Goal: Find contact information: Find contact information

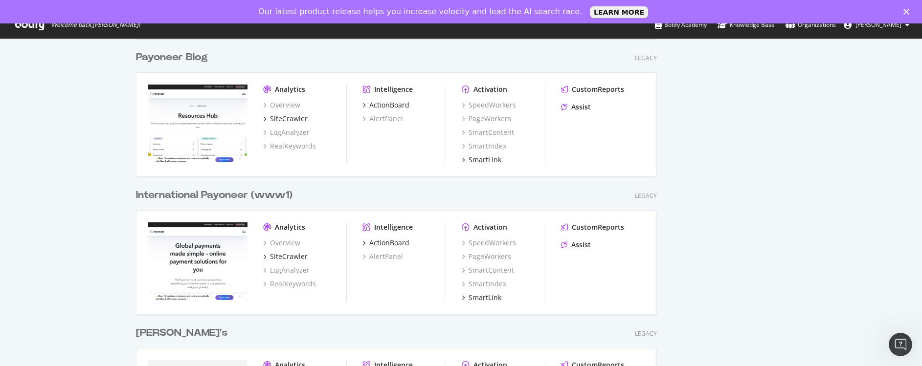
scroll to position [3354, 521]
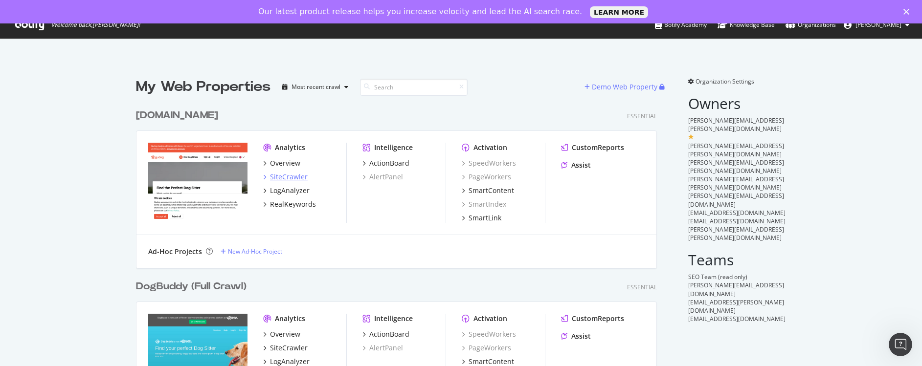
click at [279, 178] on div "SiteCrawler" at bounding box center [289, 177] width 38 height 10
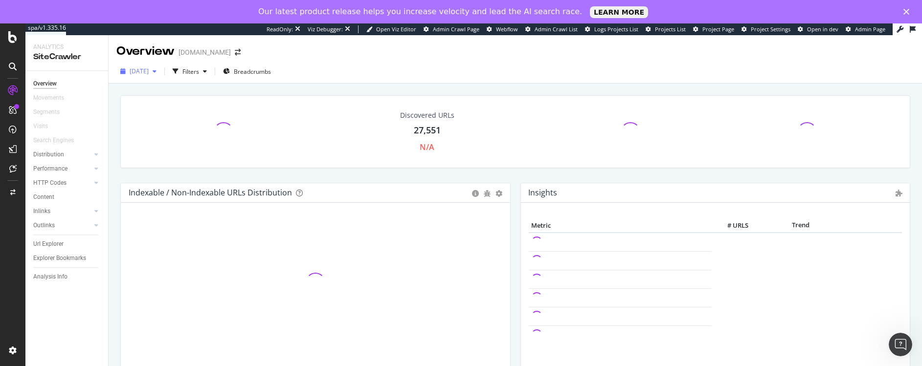
click at [149, 74] on span "2025 Aug. 10th" at bounding box center [139, 71] width 19 height 8
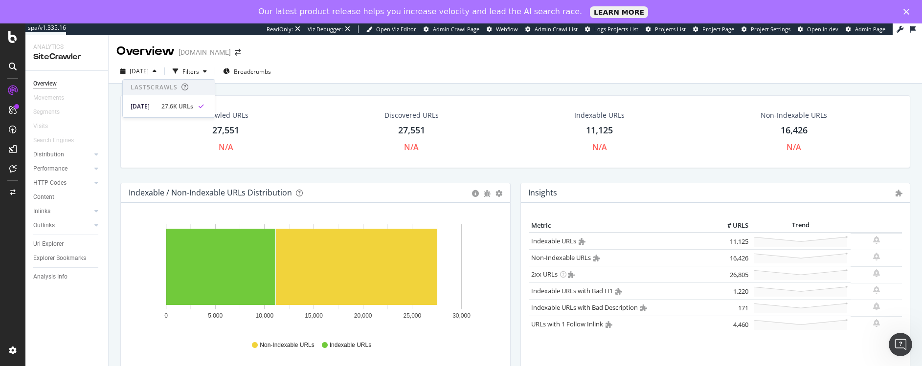
click at [107, 139] on div "Search Engines" at bounding box center [70, 140] width 75 height 14
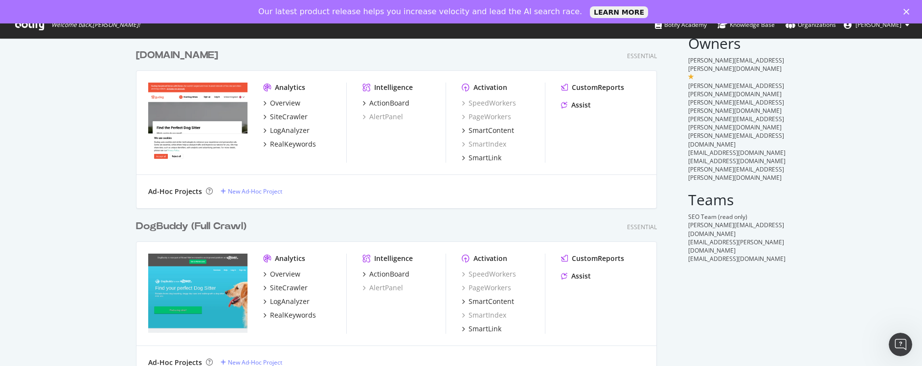
scroll to position [117, 0]
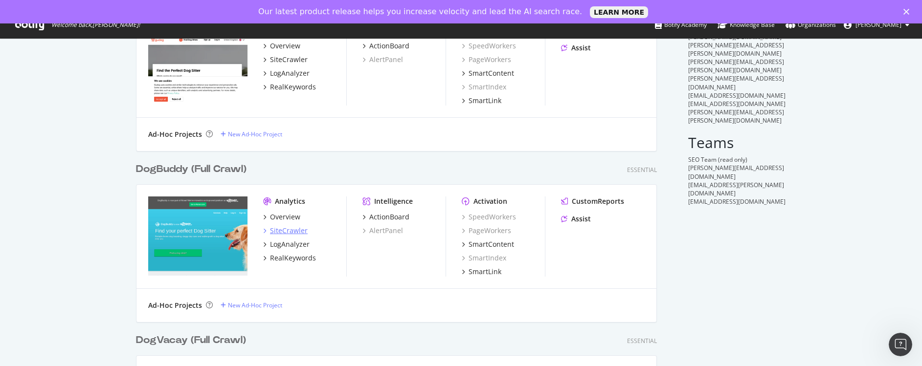
click at [273, 230] on div "SiteCrawler" at bounding box center [289, 231] width 38 height 10
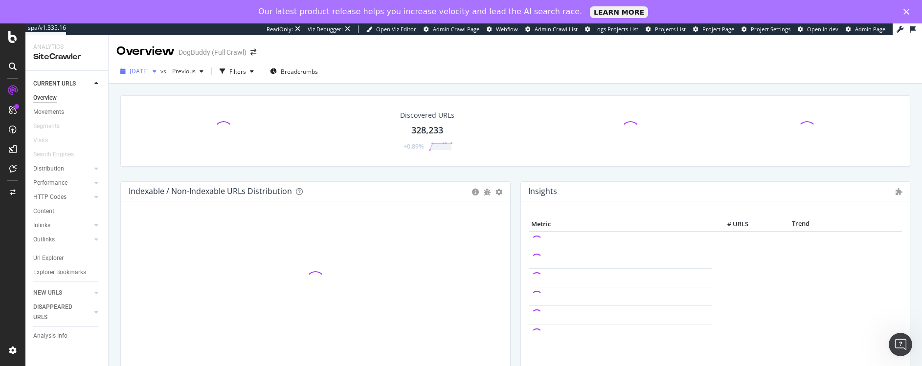
click at [149, 73] on span "2025 Aug. 6th" at bounding box center [139, 71] width 19 height 8
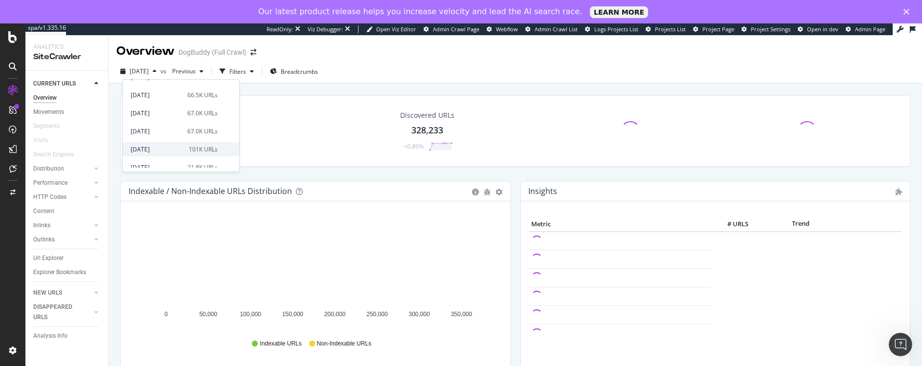
scroll to position [235, 0]
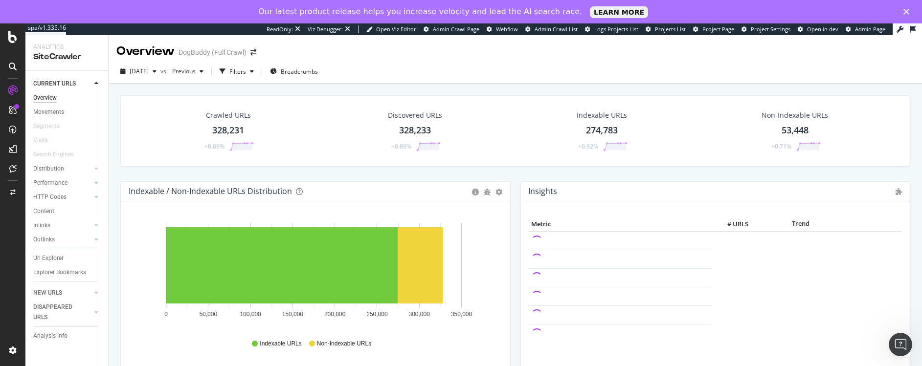
click at [113, 88] on div "Crawled URLs 328,231 +0.89% Discovered URLs 328,233 +0.89% Indexable URLs 274,7…" at bounding box center [515, 261] width 813 height 354
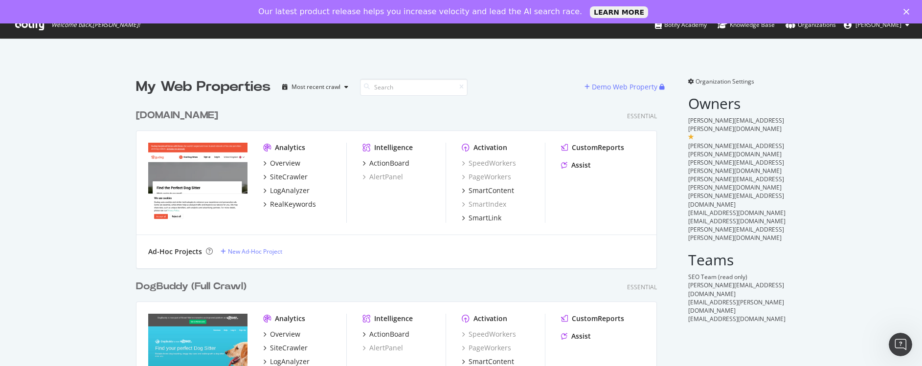
scroll to position [862, 521]
drag, startPoint x: 683, startPoint y: 120, endPoint x: 762, endPoint y: 120, distance: 79.2
copy span "michelle.micallef@rover.com"
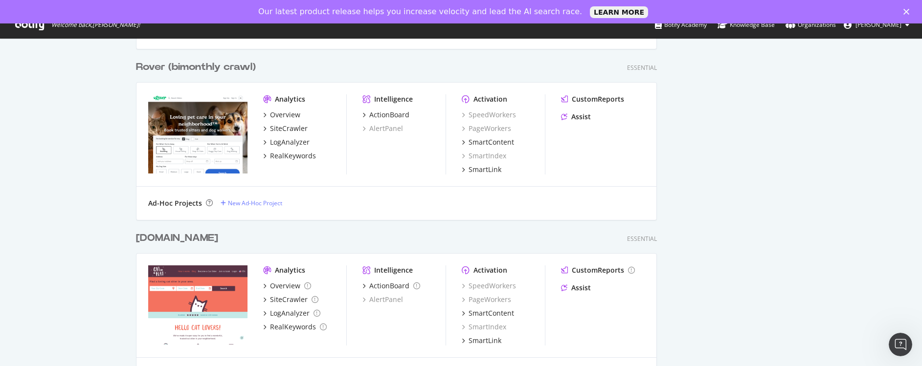
scroll to position [592, 0]
